Goal: Information Seeking & Learning: Learn about a topic

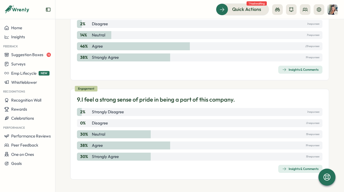
scroll to position [715, 0]
click at [300, 170] on div "Insights & Comments" at bounding box center [300, 169] width 36 height 4
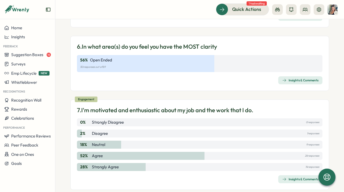
scroll to position [715, 0]
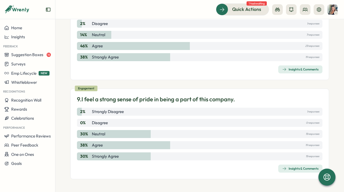
click at [300, 71] on div "Insights & Comments" at bounding box center [300, 69] width 36 height 4
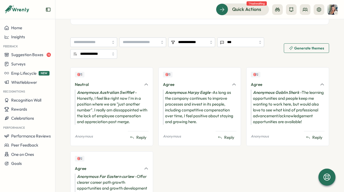
scroll to position [272, 0]
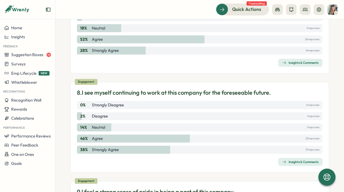
scroll to position [618, 0]
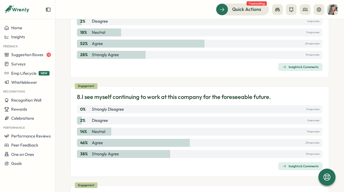
click at [300, 68] on div "Insights & Comments" at bounding box center [300, 67] width 36 height 4
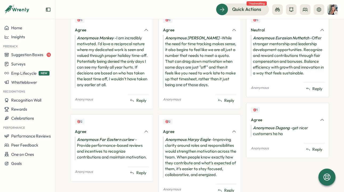
scroll to position [296, 0]
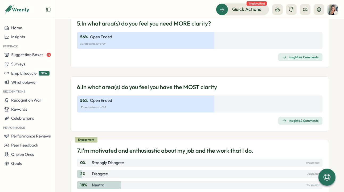
scroll to position [464, 0]
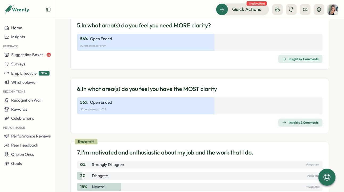
click at [295, 122] on div "Insights & Comments" at bounding box center [300, 123] width 36 height 4
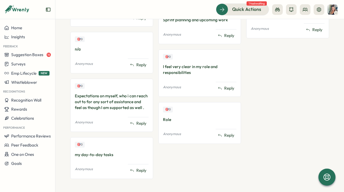
scroll to position [1006, 0]
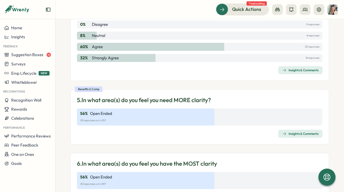
scroll to position [399, 0]
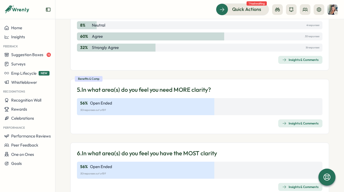
click at [300, 125] on div "Insights & Comments" at bounding box center [300, 123] width 36 height 4
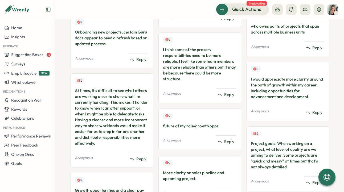
scroll to position [749, 0]
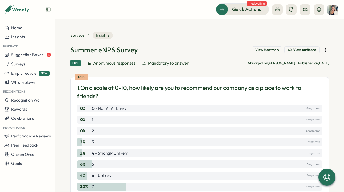
click at [260, 49] on span "View Heatmap" at bounding box center [266, 50] width 23 height 5
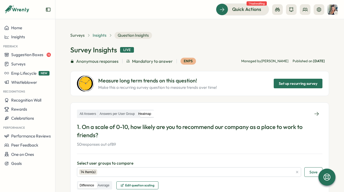
click at [99, 35] on span "Insights" at bounding box center [100, 35] width 14 height 6
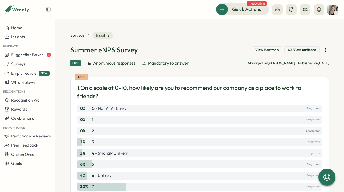
click at [300, 49] on icon "button" at bounding box center [325, 49] width 5 height 5
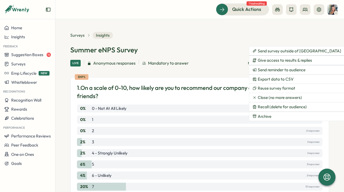
click at [300, 49] on icon "button" at bounding box center [325, 49] width 5 height 5
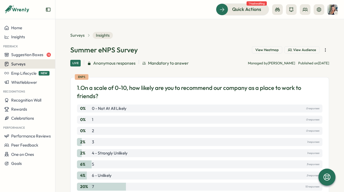
click at [25, 66] on span "Surveys" at bounding box center [18, 64] width 14 height 5
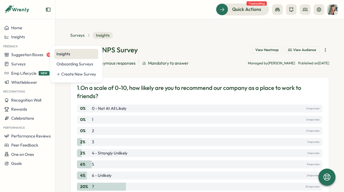
click at [65, 53] on div "Insights" at bounding box center [76, 54] width 40 height 6
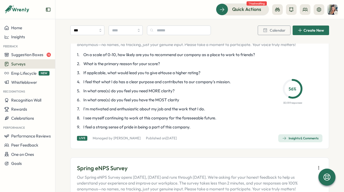
scroll to position [53, 0]
click at [300, 140] on div "Insights & Comments" at bounding box center [300, 138] width 36 height 4
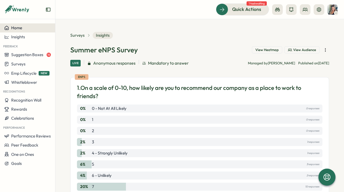
click at [19, 28] on span "Home" at bounding box center [16, 27] width 11 height 5
